Goal: Check status: Check status

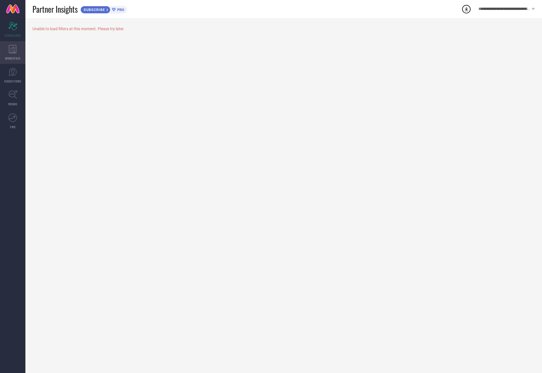
click at [17, 49] on div "WORKSPACE" at bounding box center [12, 52] width 25 height 23
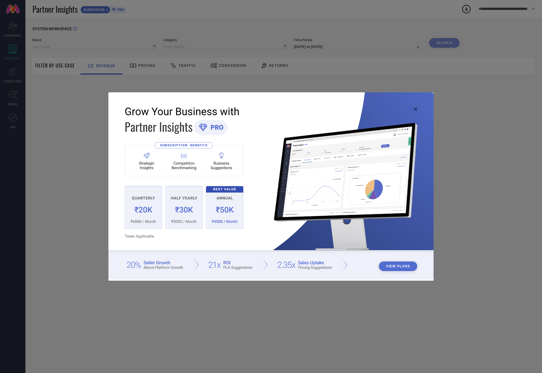
type input "1 STOP FASHION"
type input "All"
click at [414, 110] on icon at bounding box center [415, 108] width 3 height 3
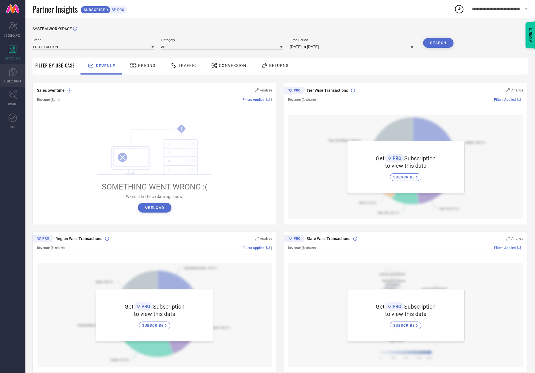
click at [10, 71] on icon at bounding box center [12, 72] width 8 height 8
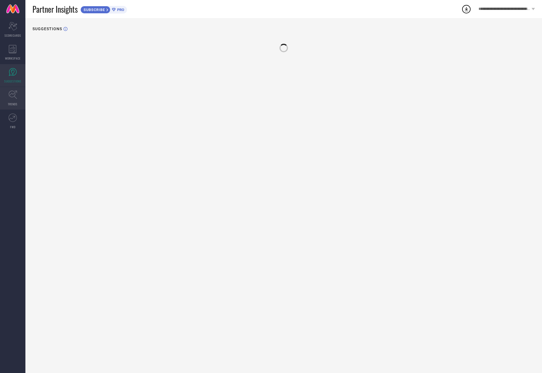
click at [14, 93] on icon at bounding box center [12, 94] width 9 height 9
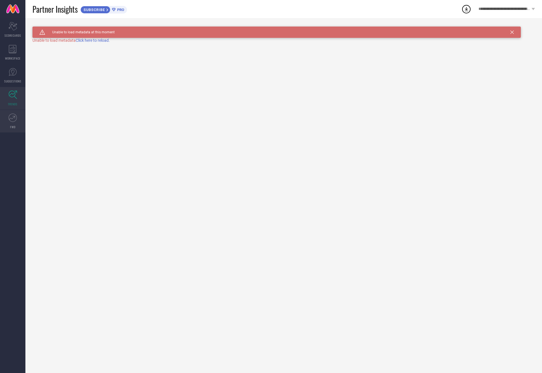
click at [14, 119] on icon at bounding box center [12, 117] width 8 height 8
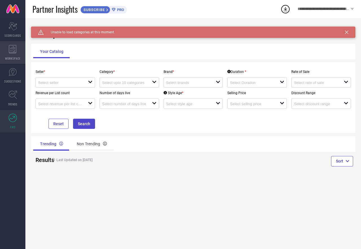
click at [11, 48] on icon at bounding box center [13, 49] width 8 height 8
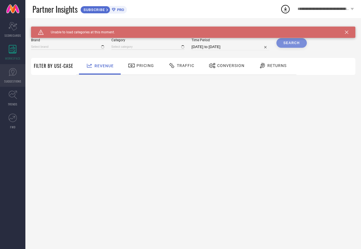
click at [12, 75] on icon at bounding box center [12, 72] width 8 height 8
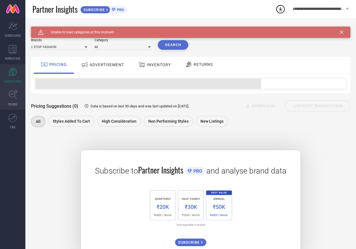
click at [15, 98] on icon at bounding box center [12, 94] width 9 height 9
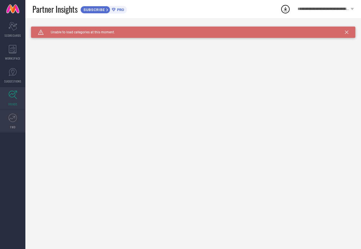
click at [17, 122] on link "FWD" at bounding box center [12, 121] width 25 height 23
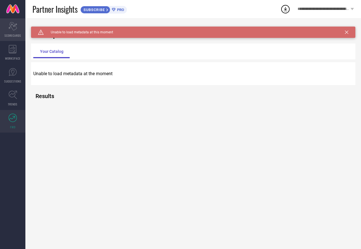
click at [9, 26] on icon "Scorecard" at bounding box center [12, 26] width 9 height 8
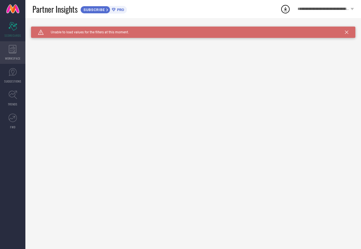
click at [16, 52] on icon at bounding box center [13, 49] width 8 height 8
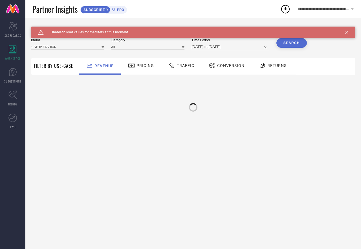
type input "1 STOP FASHION"
type input "All"
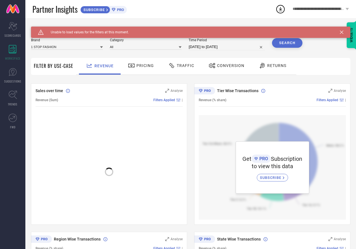
click at [344, 32] on icon at bounding box center [341, 31] width 3 height 3
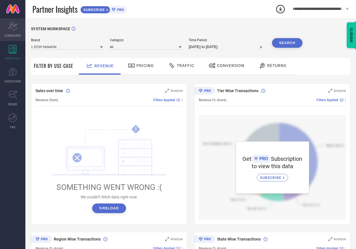
click at [6, 30] on div "Scorecard SCORECARDS" at bounding box center [12, 29] width 25 height 23
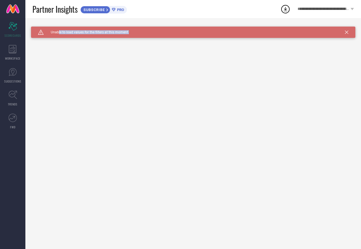
drag, startPoint x: 58, startPoint y: 33, endPoint x: 129, endPoint y: 32, distance: 71.4
click at [129, 32] on div "Caution Created with Sketch. Unable to load values for the filters at this mome…" at bounding box center [193, 32] width 325 height 11
click at [101, 34] on span "Unable to load values for the filters at this moment." at bounding box center [86, 32] width 85 height 4
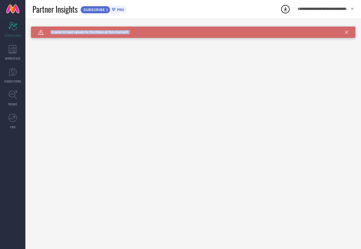
click at [101, 34] on span "Unable to load values for the filters at this moment." at bounding box center [86, 32] width 85 height 4
click at [349, 33] on div "Caution Created with Sketch. Unable to load values for the filters at this mome…" at bounding box center [193, 32] width 325 height 11
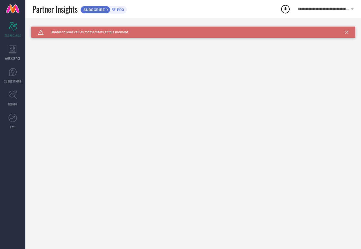
click at [346, 33] on icon at bounding box center [346, 31] width 3 height 3
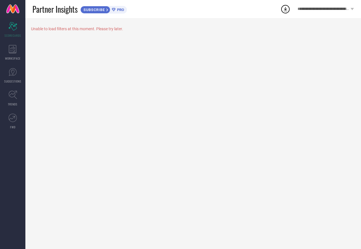
click at [141, 105] on div "Unable to load filters at this moment. Please try later." at bounding box center [193, 133] width 336 height 231
